Goal: Information Seeking & Learning: Compare options

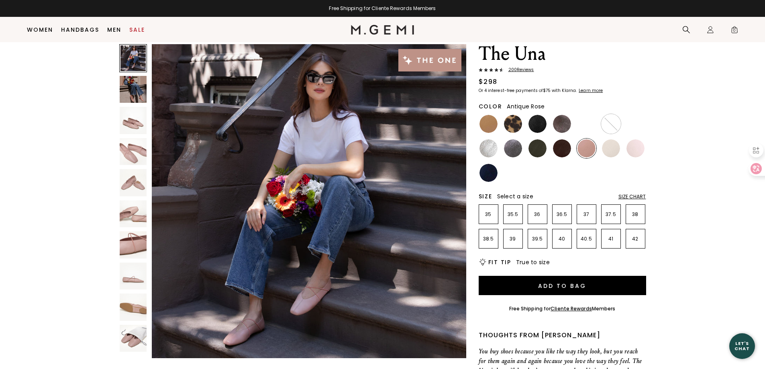
scroll to position [23, 0]
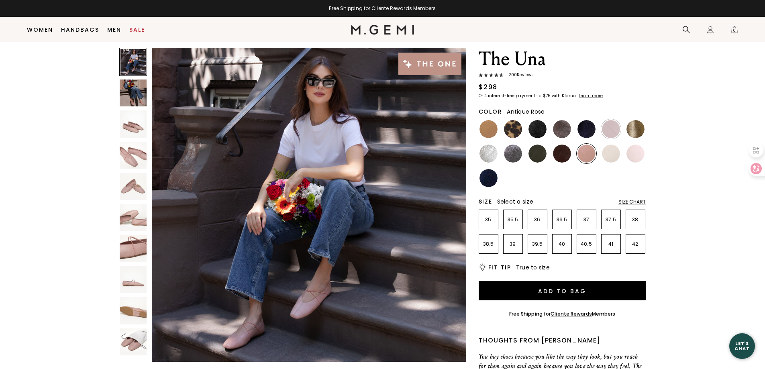
click at [138, 94] on img at bounding box center [133, 93] width 27 height 27
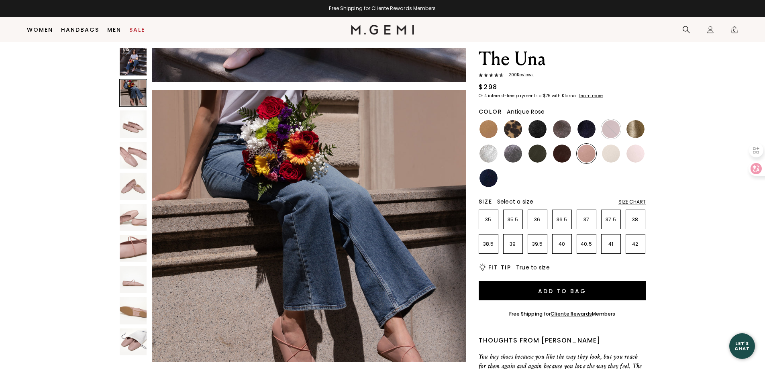
scroll to position [316, 0]
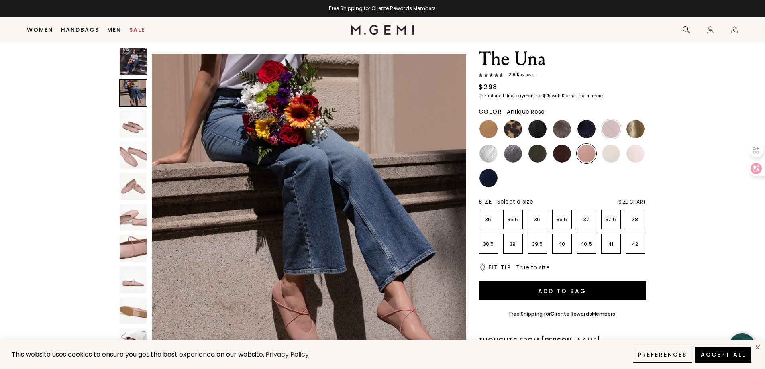
click at [137, 124] on img at bounding box center [133, 123] width 27 height 27
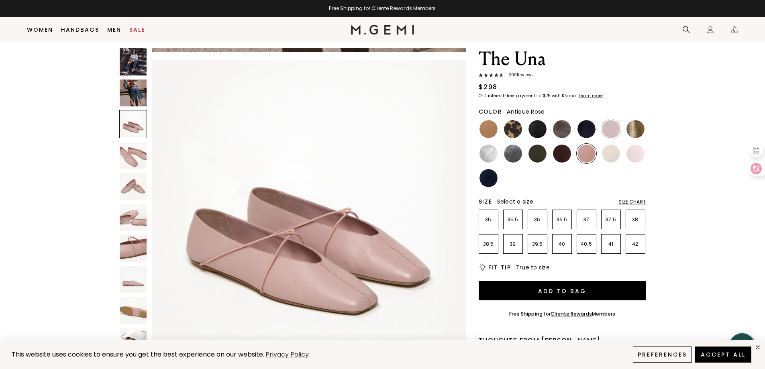
click at [135, 161] on img at bounding box center [133, 155] width 27 height 27
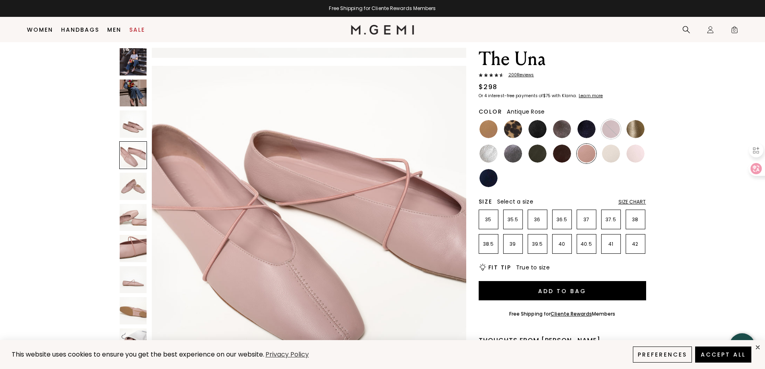
click at [135, 189] on img at bounding box center [133, 186] width 27 height 27
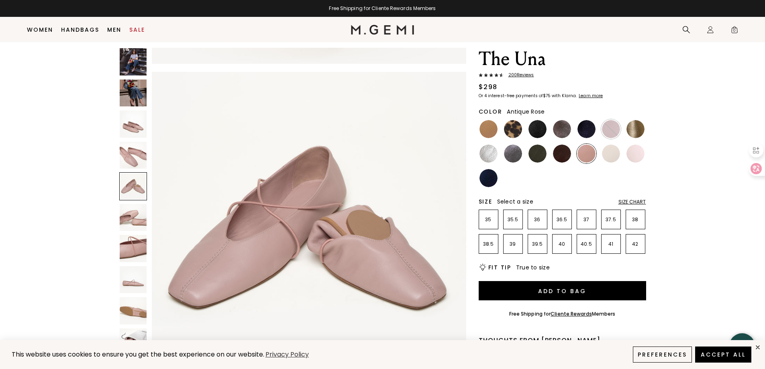
click at [134, 212] on img at bounding box center [133, 217] width 27 height 27
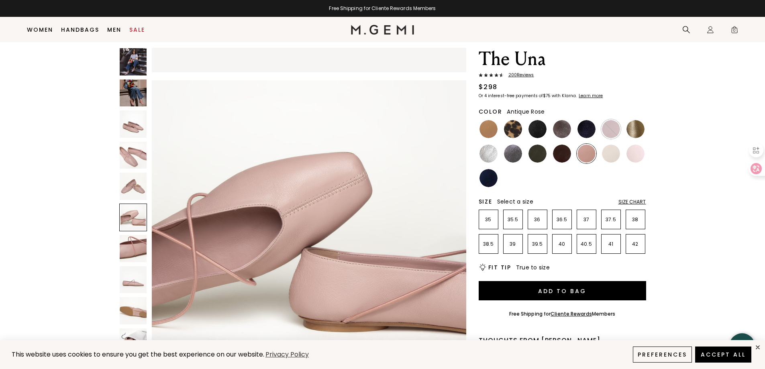
scroll to position [1581, 0]
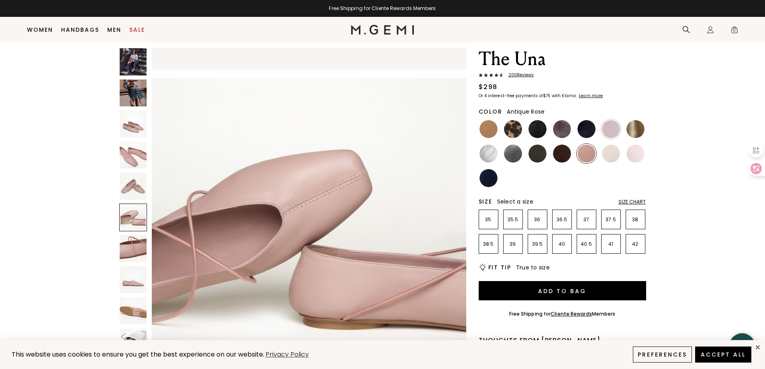
click at [134, 241] on img at bounding box center [133, 248] width 27 height 27
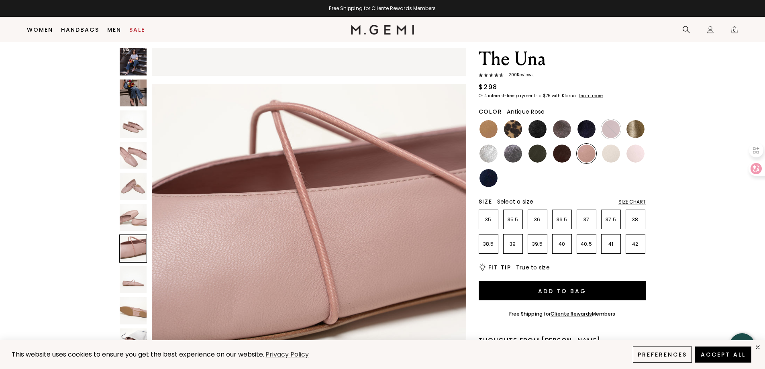
click at [139, 186] on img at bounding box center [133, 186] width 27 height 27
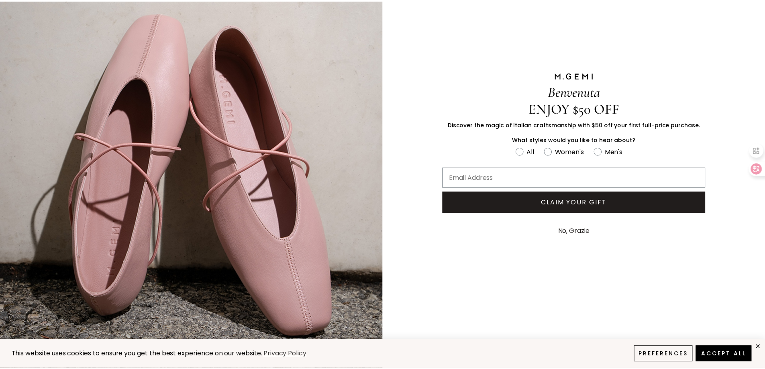
scroll to position [0, 0]
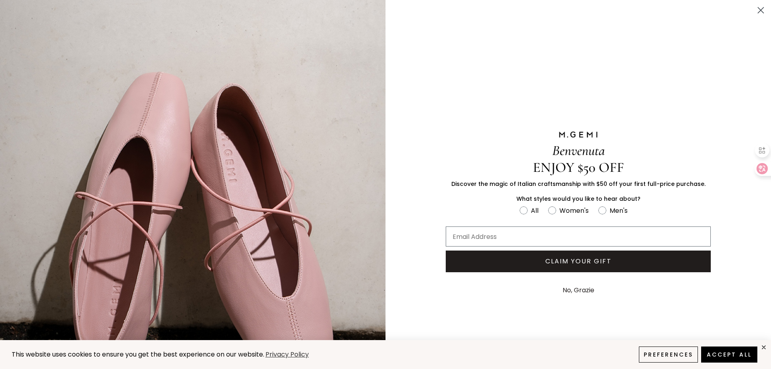
click at [757, 14] on circle "Close dialog" at bounding box center [760, 10] width 13 height 13
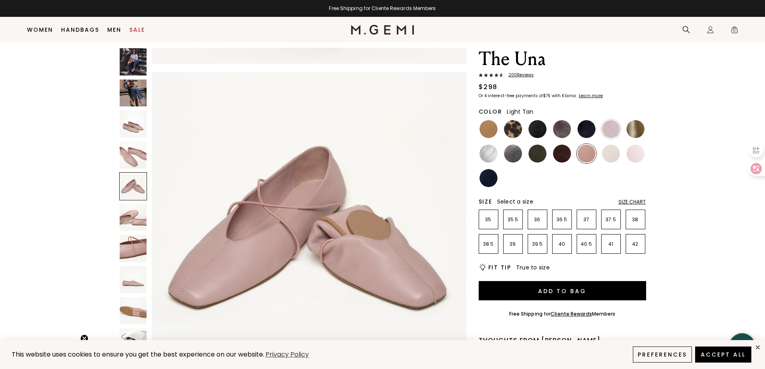
click at [488, 125] on img at bounding box center [489, 129] width 18 height 18
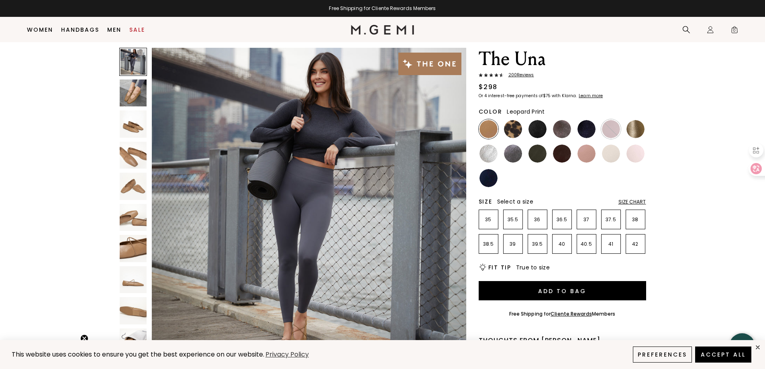
click at [513, 127] on img at bounding box center [513, 129] width 18 height 18
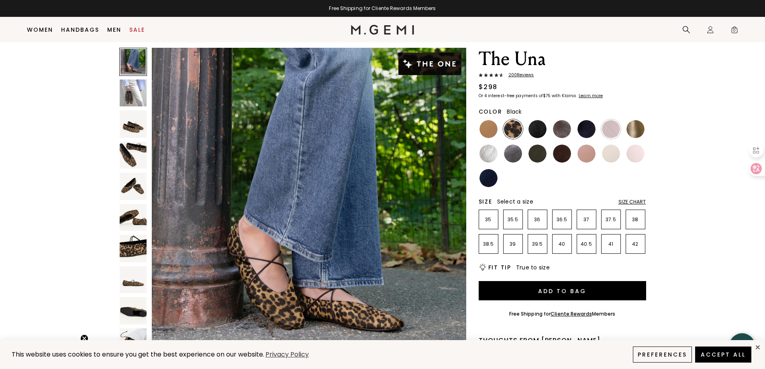
click at [536, 132] on img at bounding box center [538, 129] width 18 height 18
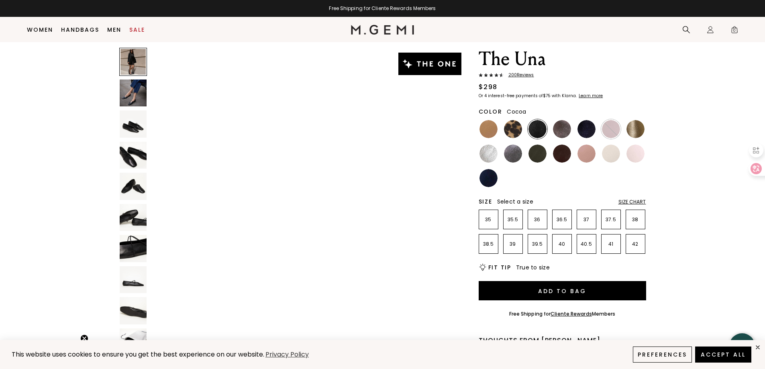
click at [561, 132] on img at bounding box center [562, 129] width 18 height 18
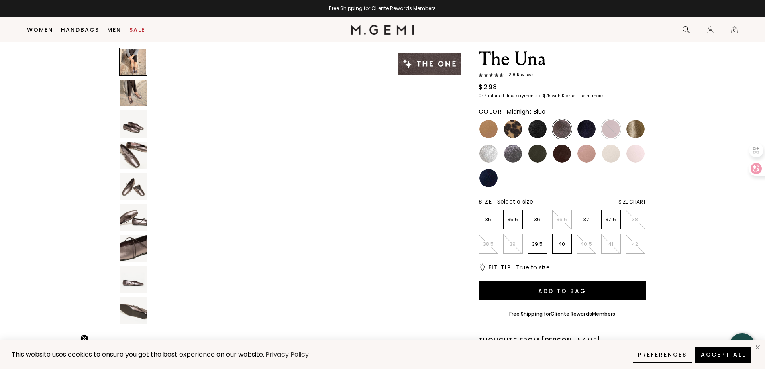
click at [585, 132] on img at bounding box center [587, 129] width 18 height 18
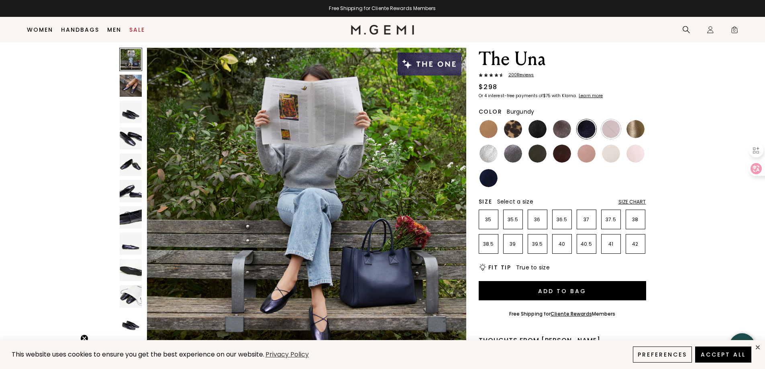
click at [612, 133] on img at bounding box center [611, 129] width 18 height 18
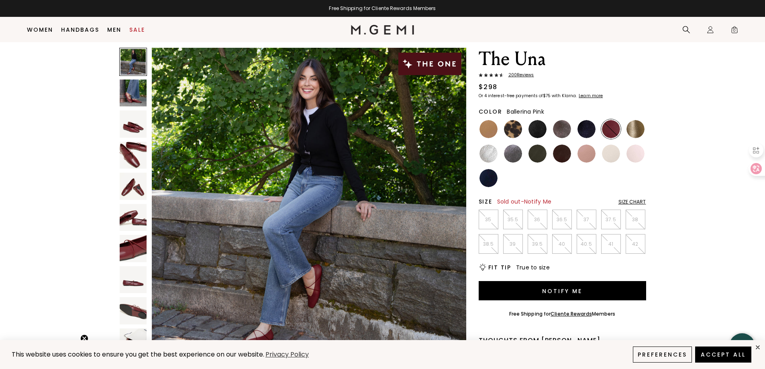
click at [639, 152] on img at bounding box center [636, 154] width 18 height 18
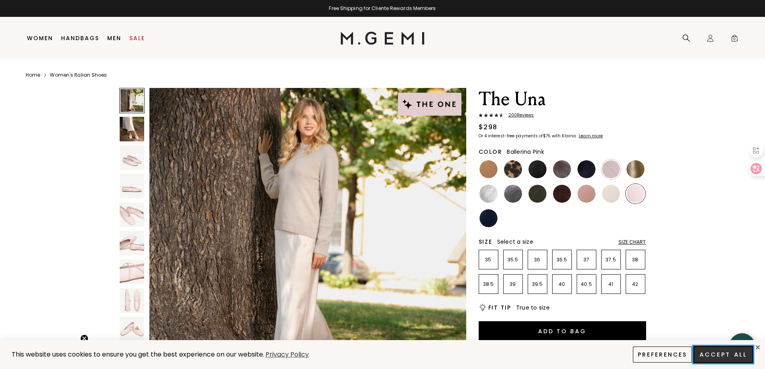
click at [717, 356] on button "Accept All" at bounding box center [723, 354] width 59 height 17
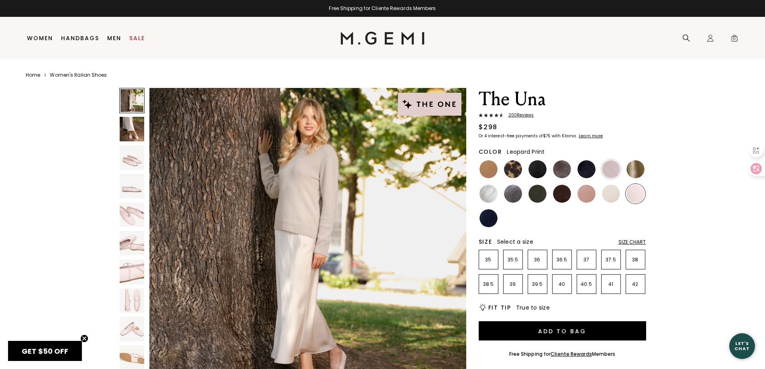
click at [520, 171] on img at bounding box center [513, 169] width 18 height 18
